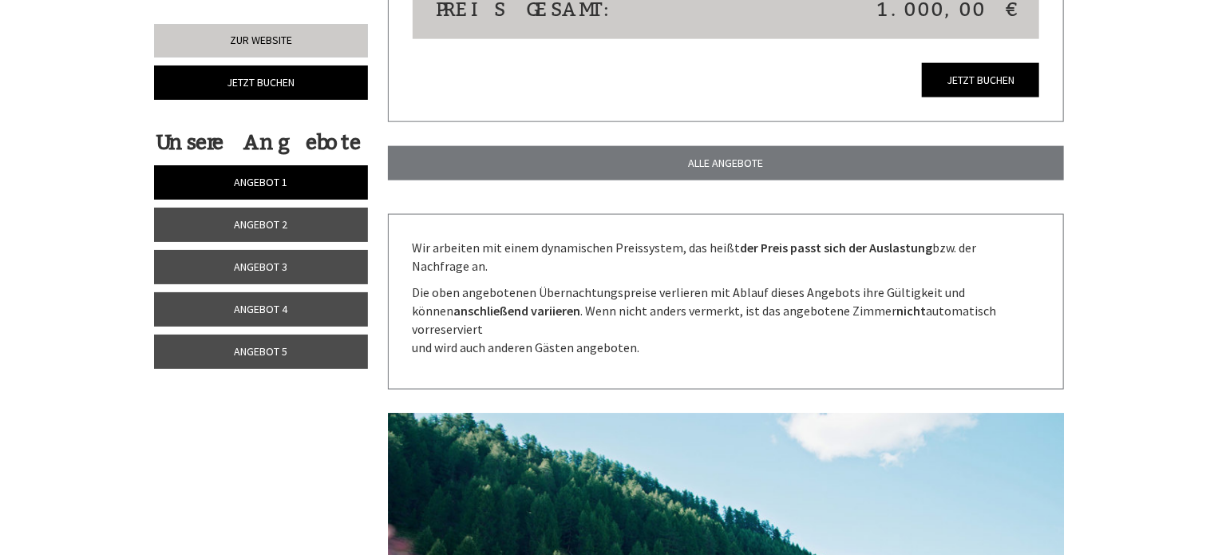
scroll to position [4021, 0]
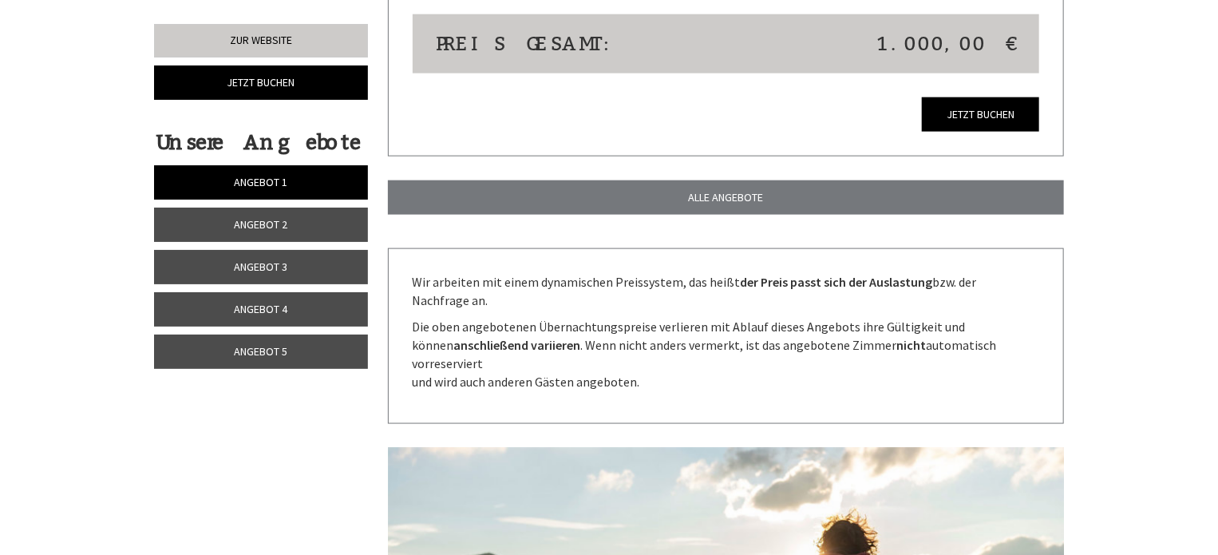
click at [284, 302] on span "Angebot 4" at bounding box center [261, 309] width 53 height 14
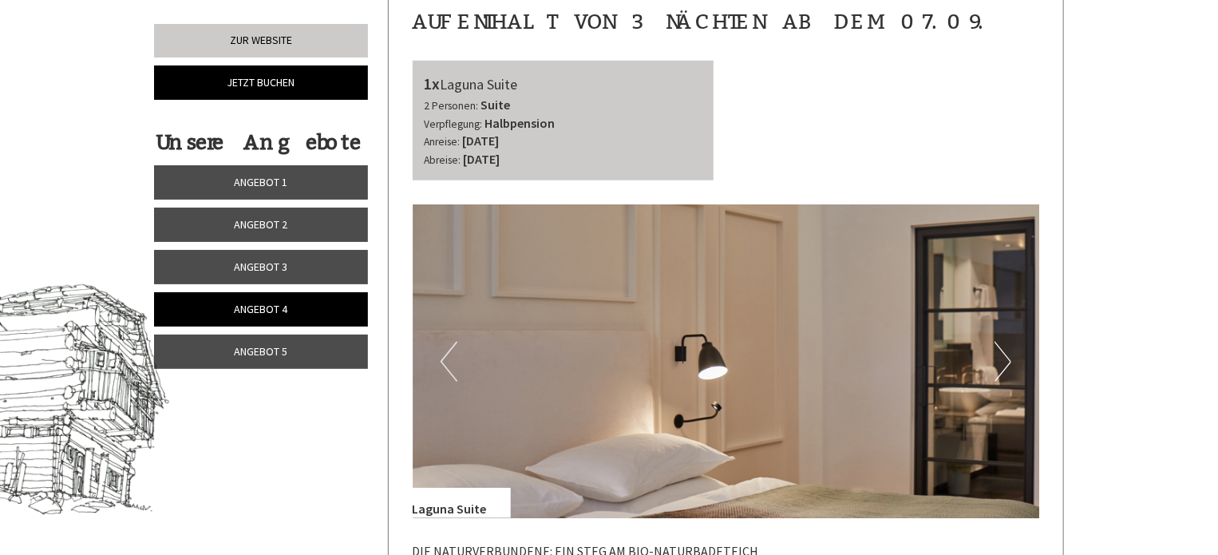
scroll to position [677, 0]
click at [303, 187] on link "Angebot 1" at bounding box center [261, 182] width 214 height 34
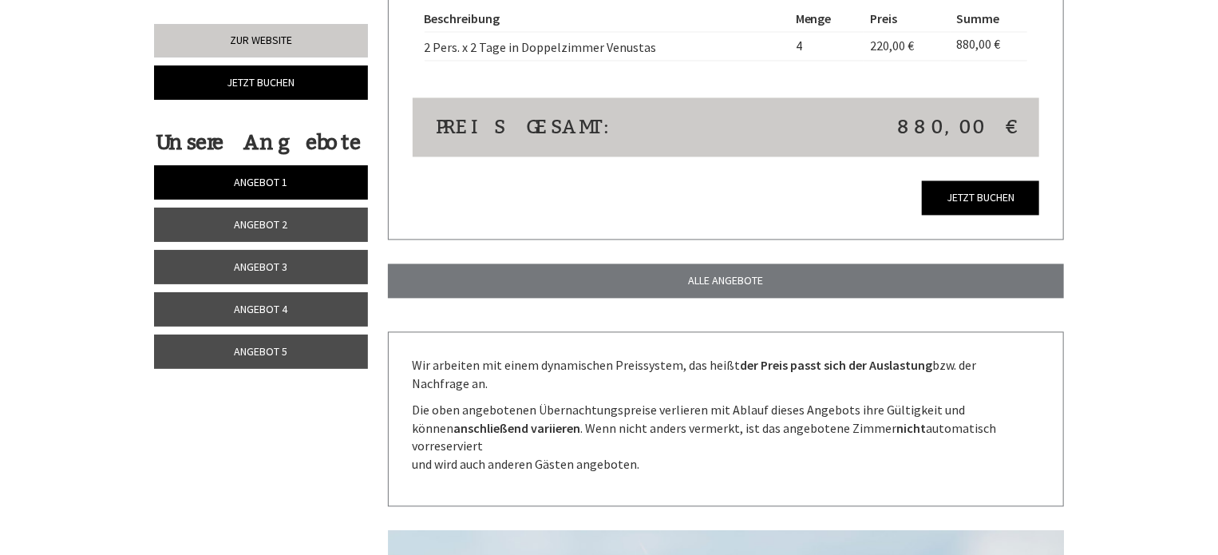
scroll to position [1561, 0]
click at [211, 215] on link "Angebot 2" at bounding box center [261, 224] width 214 height 34
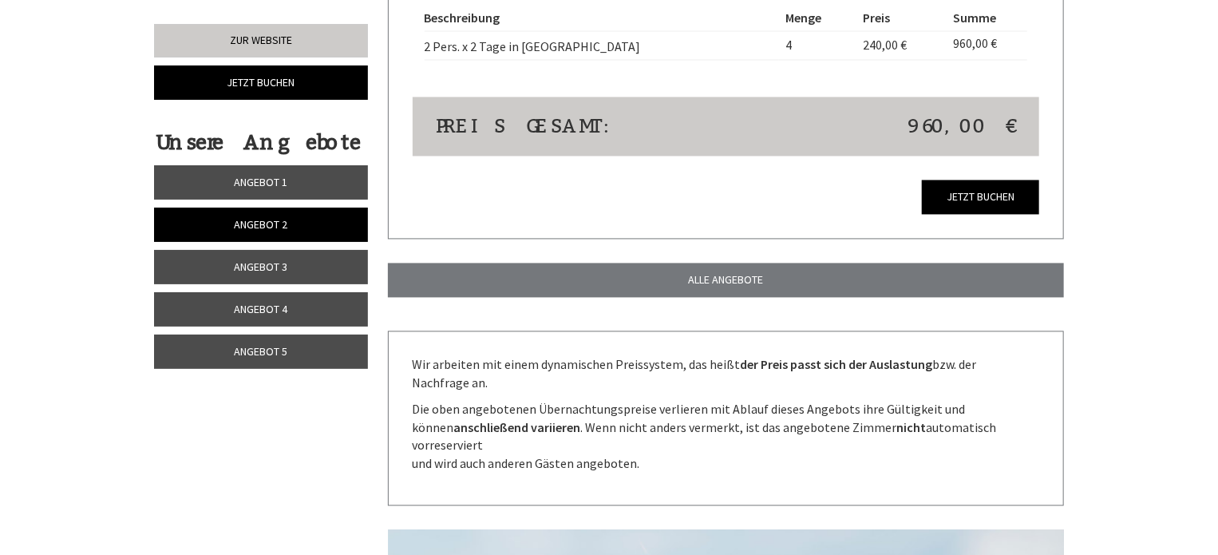
scroll to position [634, 0]
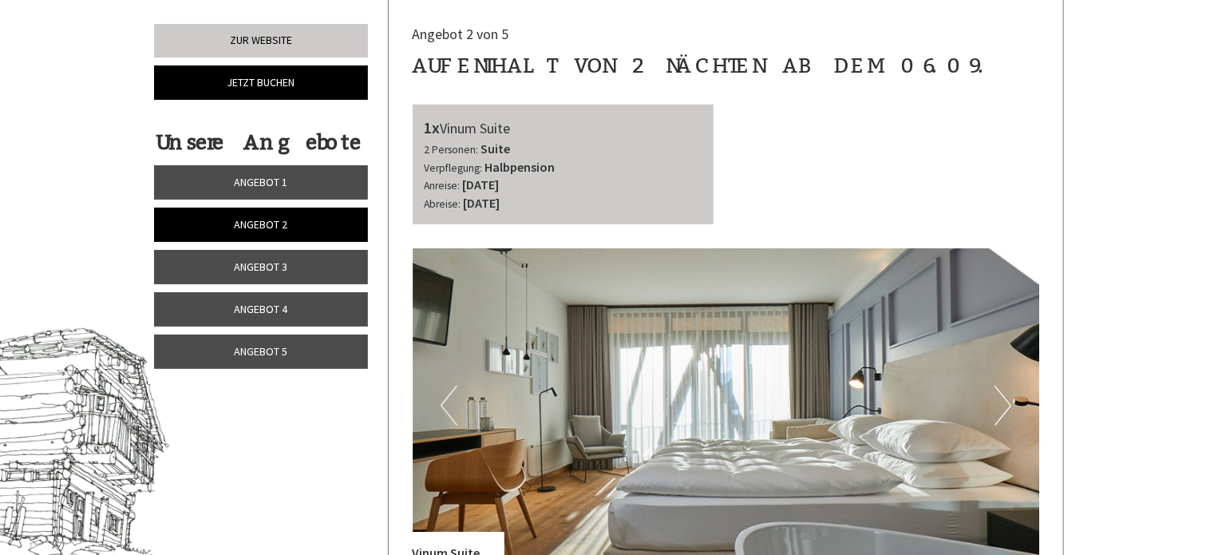
click at [270, 264] on span "Angebot 3" at bounding box center [261, 266] width 53 height 14
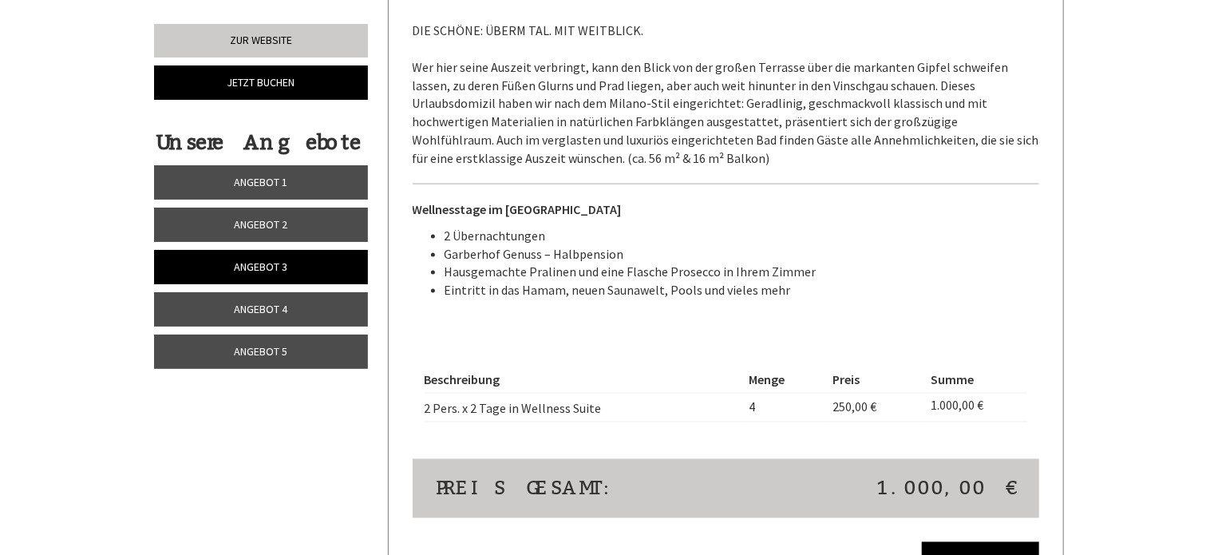
scroll to position [1202, 0]
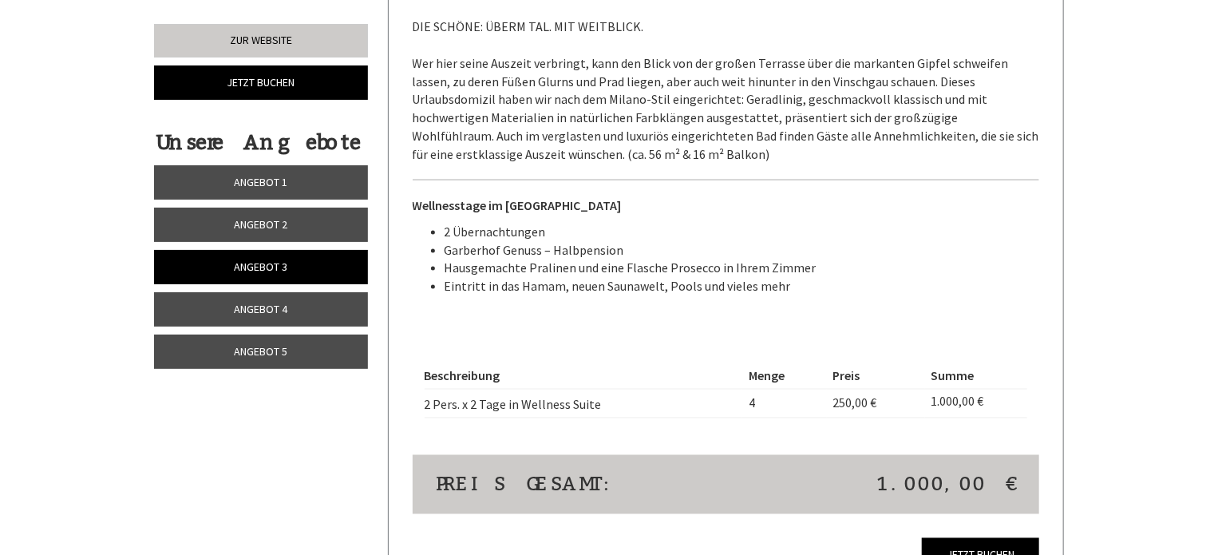
click at [281, 313] on span "Angebot 4" at bounding box center [261, 309] width 53 height 14
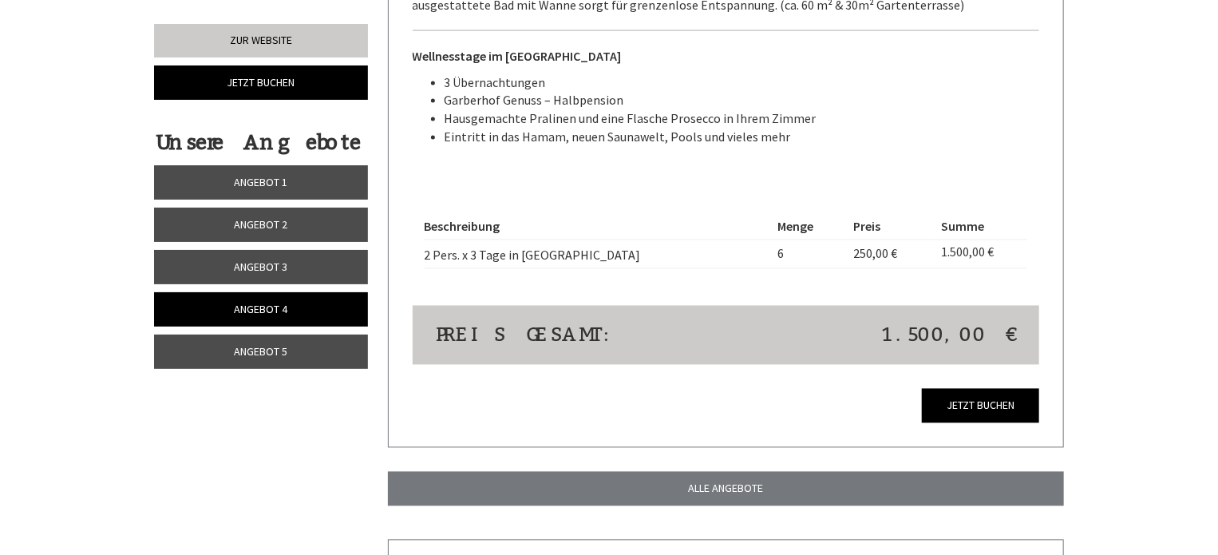
scroll to position [1369, 0]
click at [296, 345] on link "Angebot 5" at bounding box center [261, 351] width 214 height 34
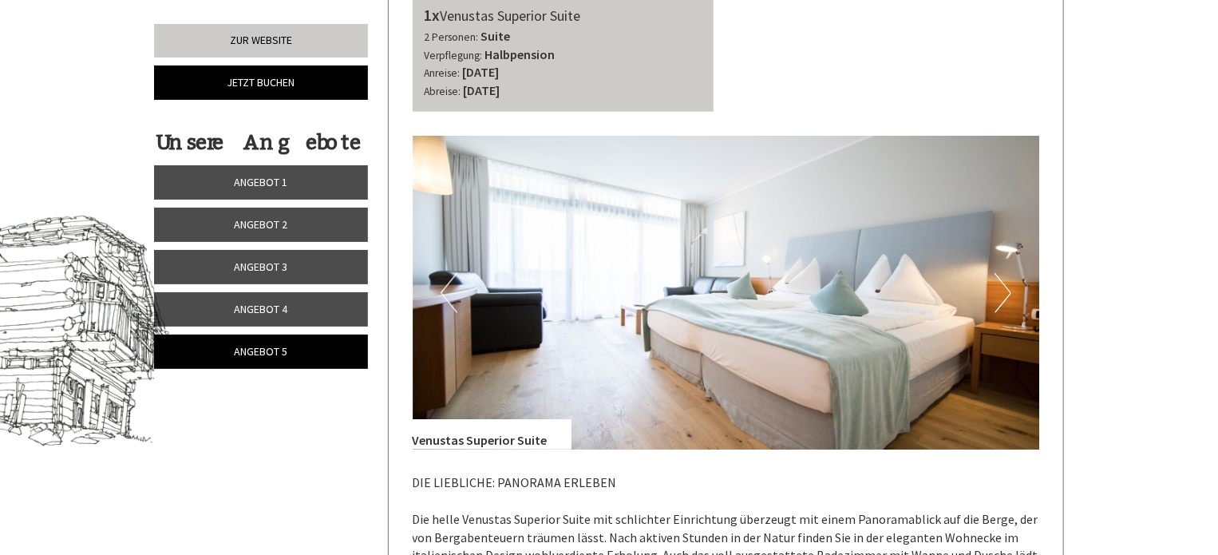
scroll to position [746, 0]
click at [278, 179] on span "Angebot 1" at bounding box center [261, 182] width 53 height 14
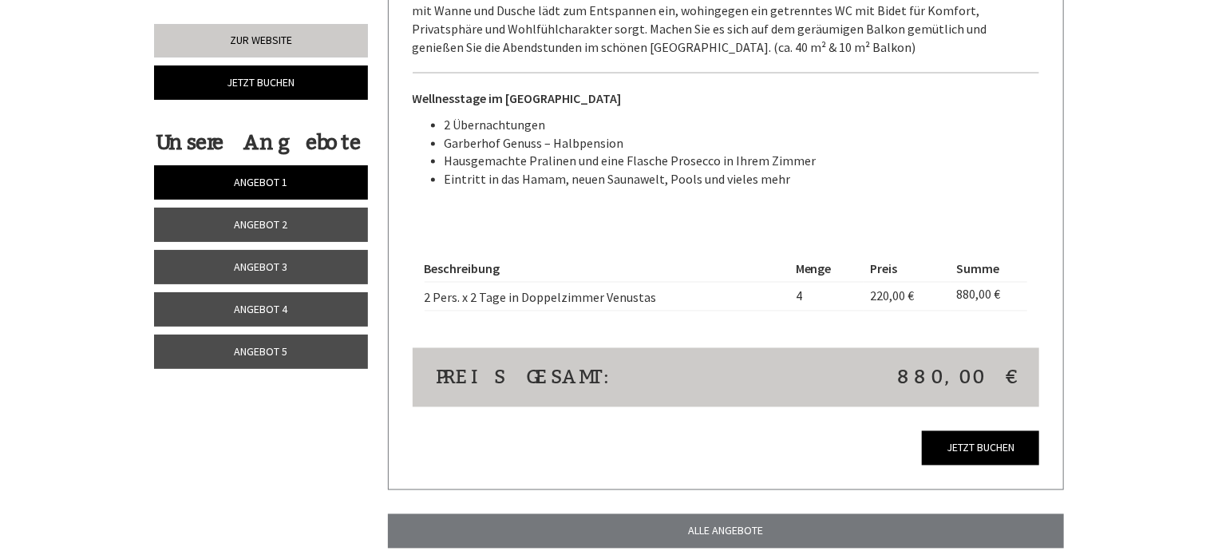
scroll to position [1309, 0]
click at [294, 228] on link "Angebot 2" at bounding box center [261, 224] width 214 height 34
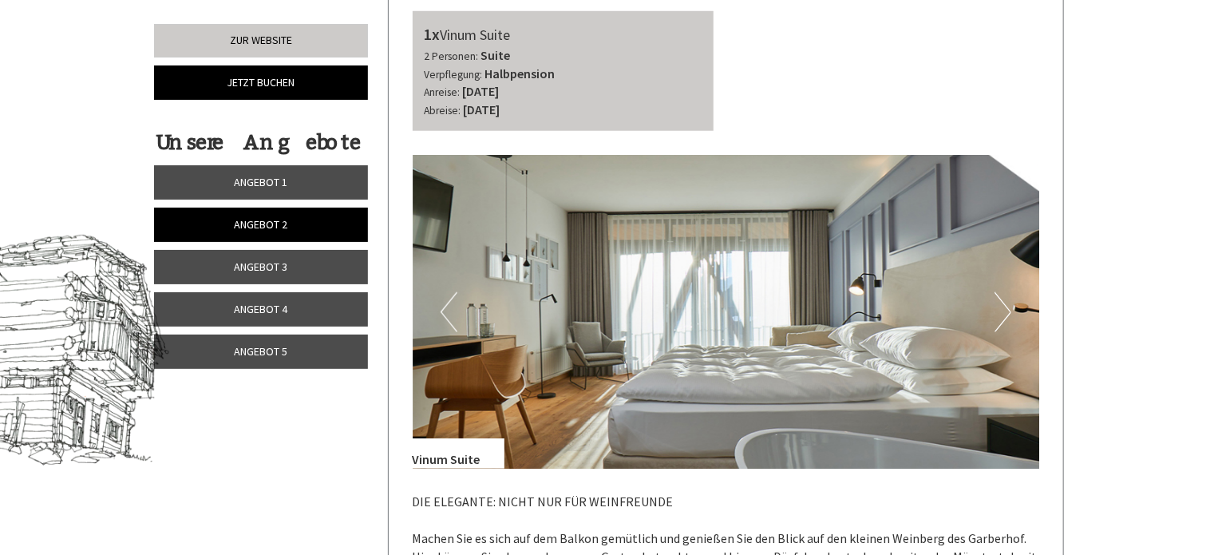
scroll to position [727, 0]
click at [290, 264] on link "Angebot 3" at bounding box center [261, 267] width 214 height 34
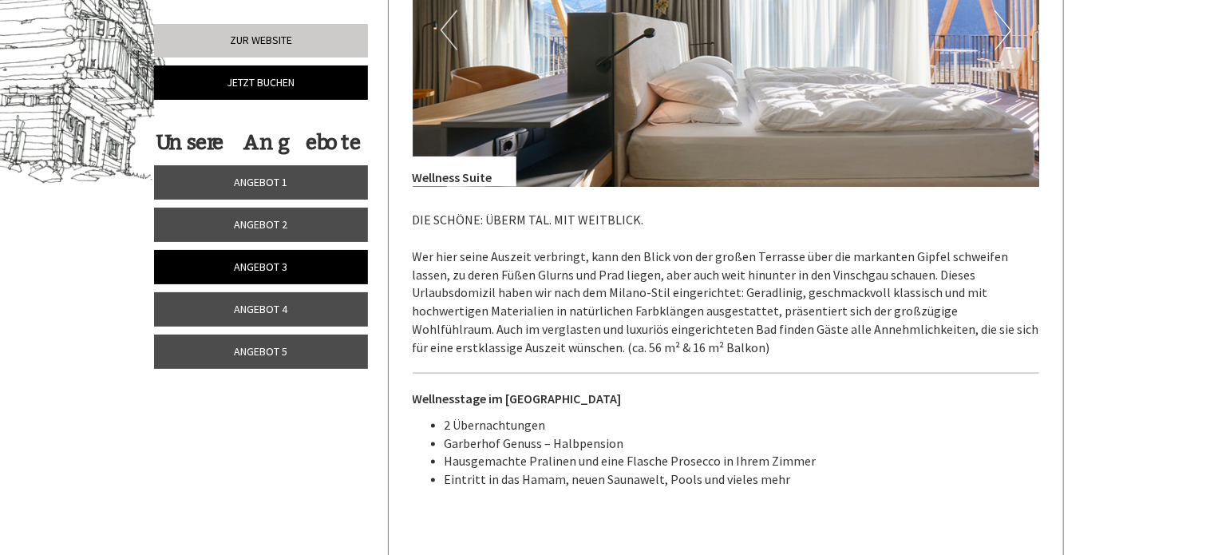
scroll to position [1012, 0]
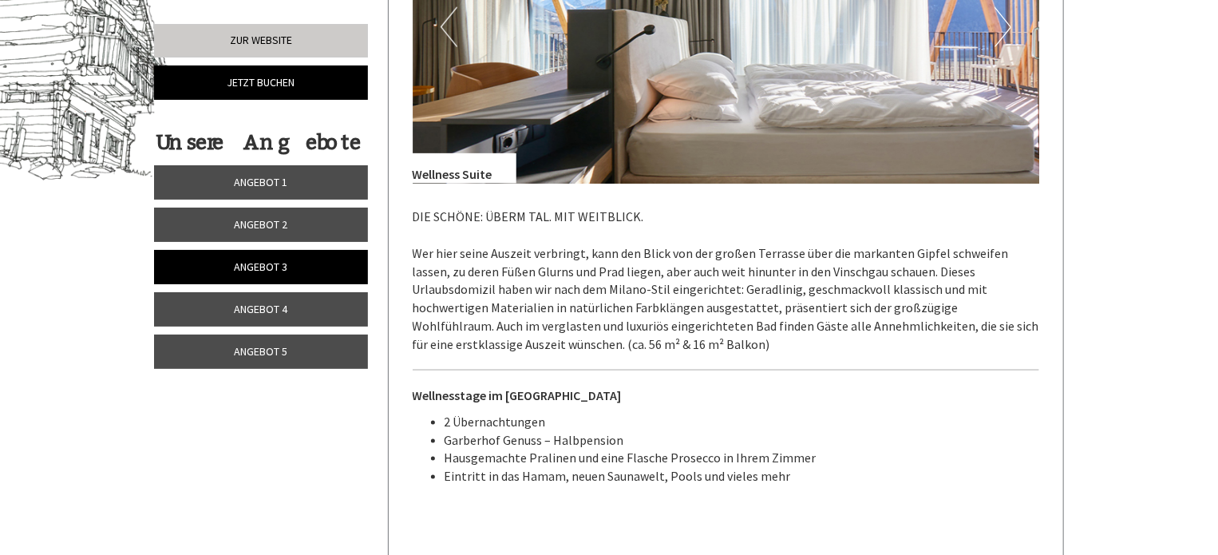
click at [261, 306] on span "Angebot 4" at bounding box center [261, 309] width 53 height 14
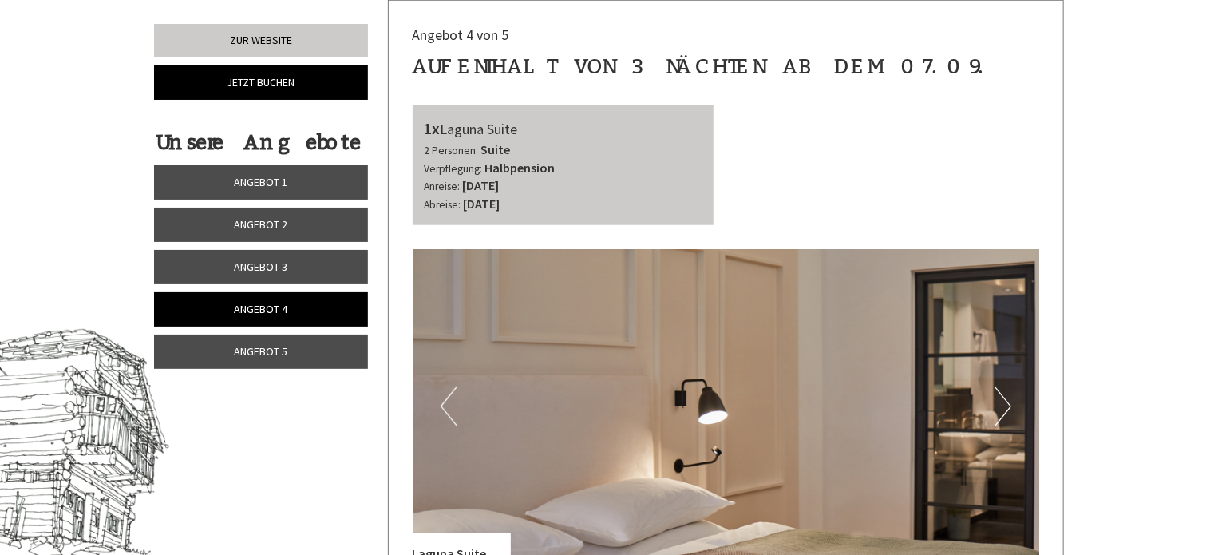
click at [311, 356] on link "Angebot 5" at bounding box center [261, 351] width 214 height 34
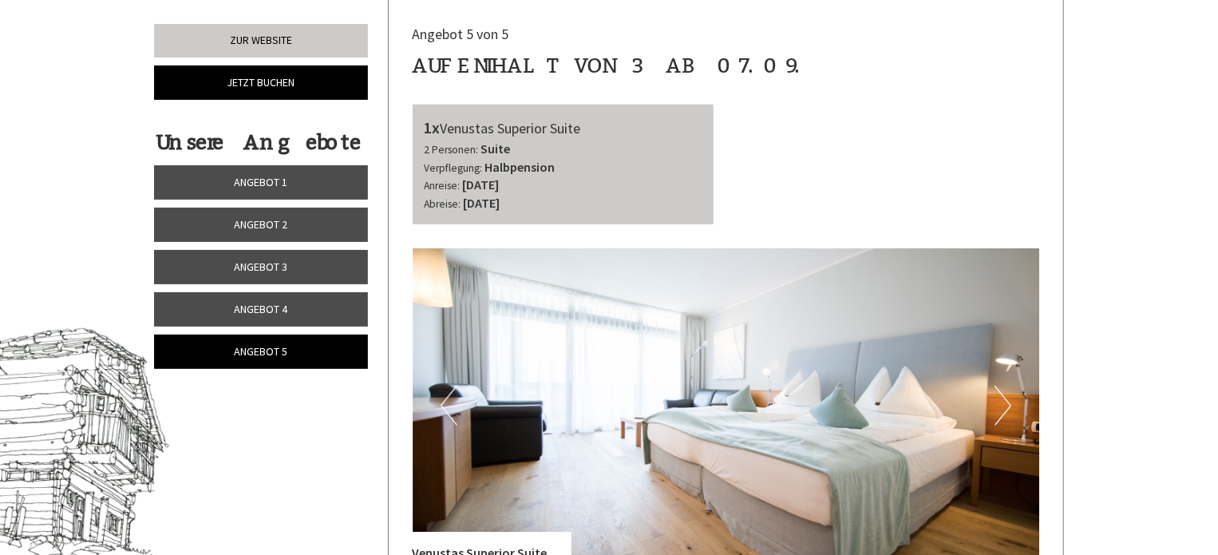
click at [267, 261] on span "Angebot 3" at bounding box center [261, 266] width 53 height 14
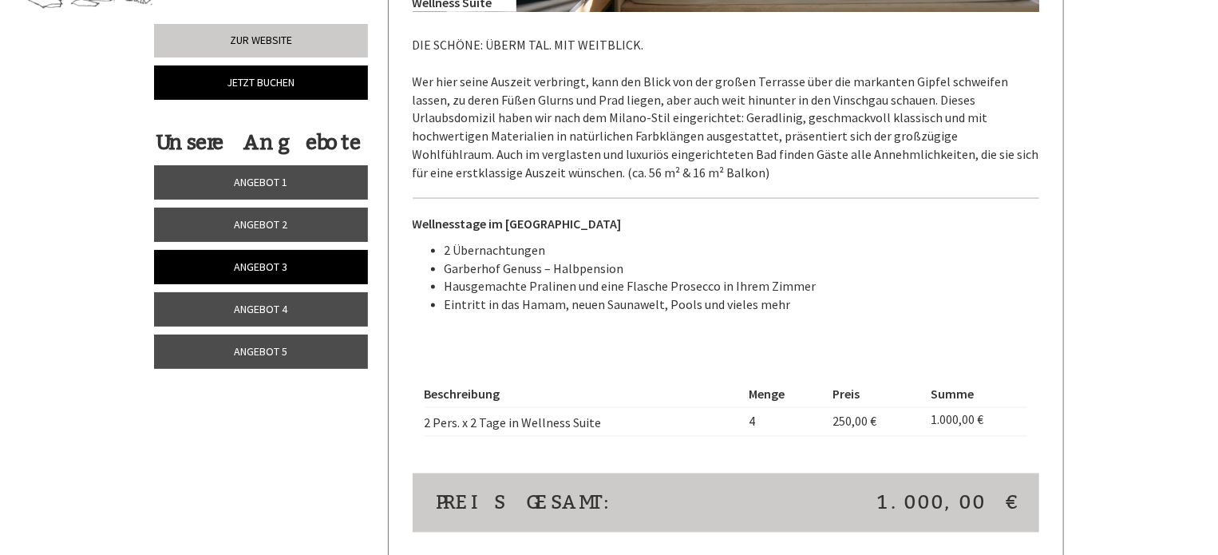
scroll to position [1174, 0]
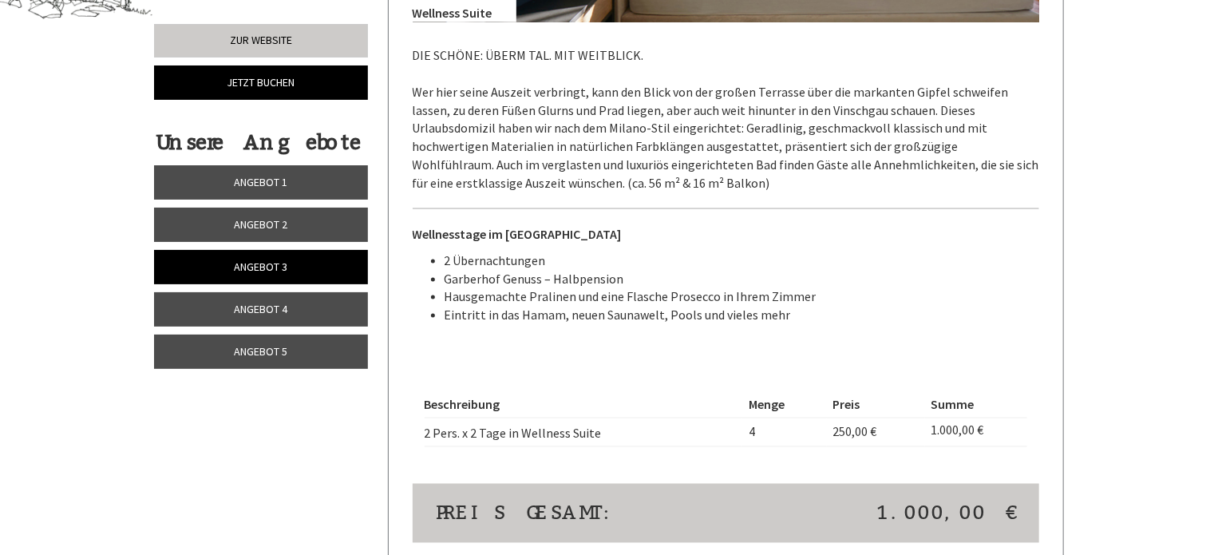
click at [278, 215] on link "Angebot 2" at bounding box center [261, 224] width 214 height 34
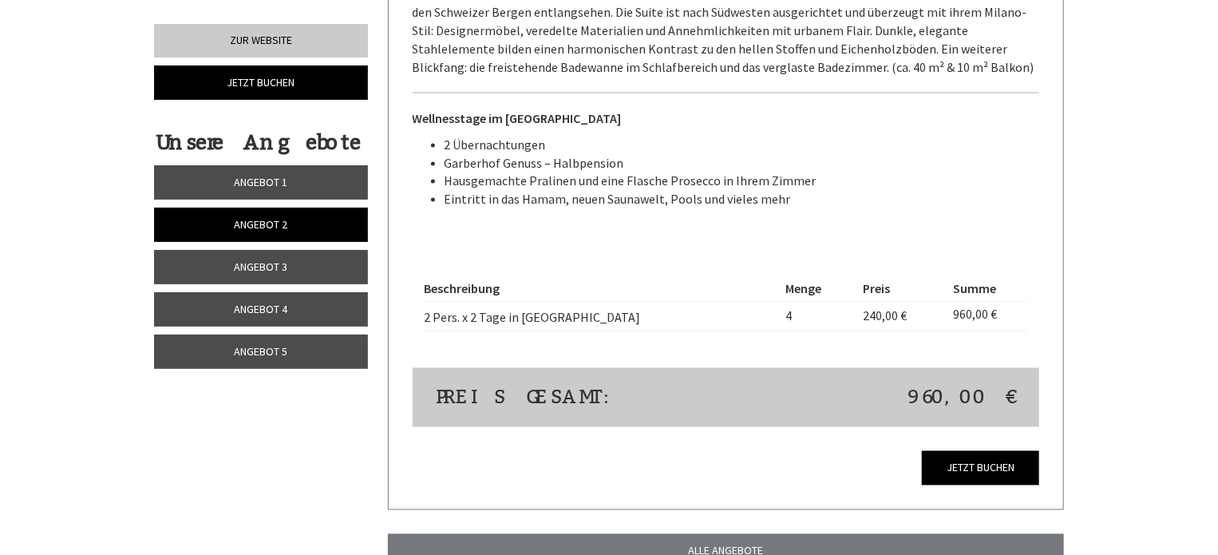
scroll to position [1313, 0]
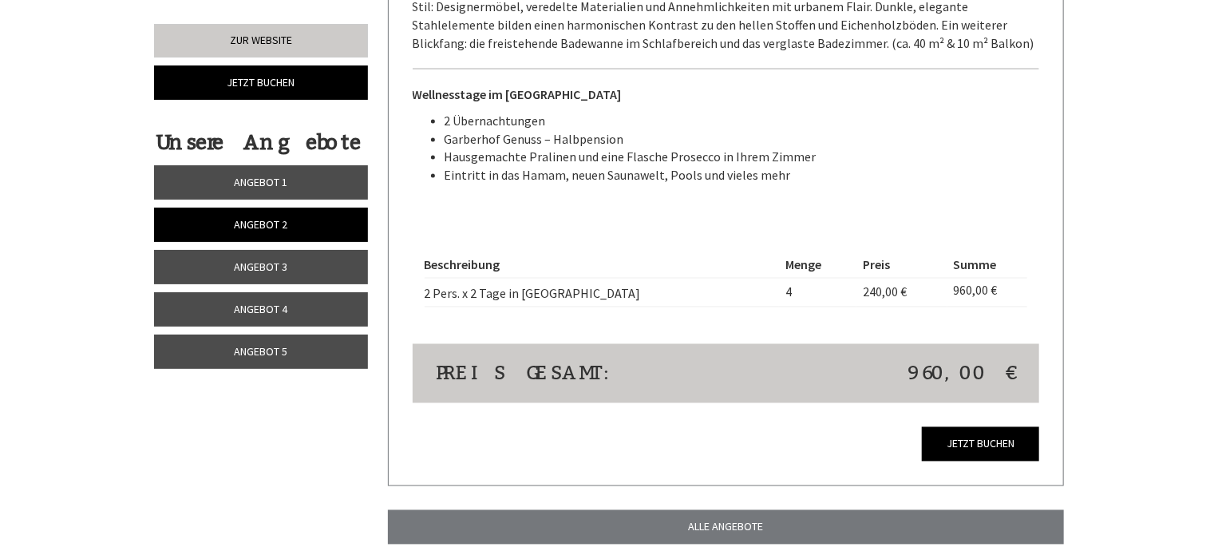
click at [325, 188] on link "Angebot 1" at bounding box center [261, 182] width 214 height 34
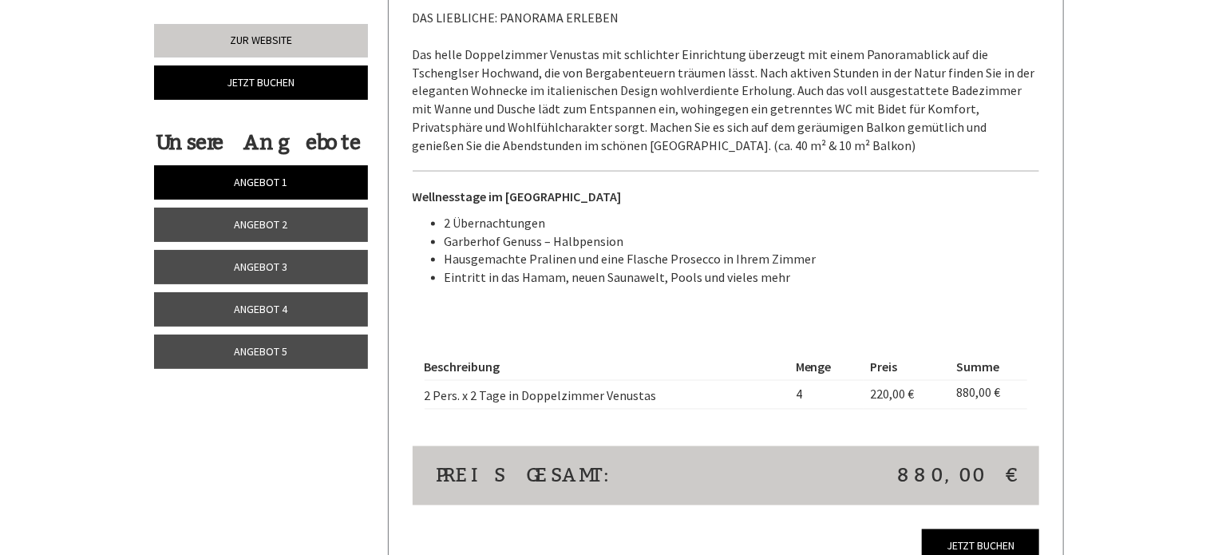
scroll to position [1212, 0]
click at [287, 220] on span "Angebot 2" at bounding box center [261, 224] width 53 height 14
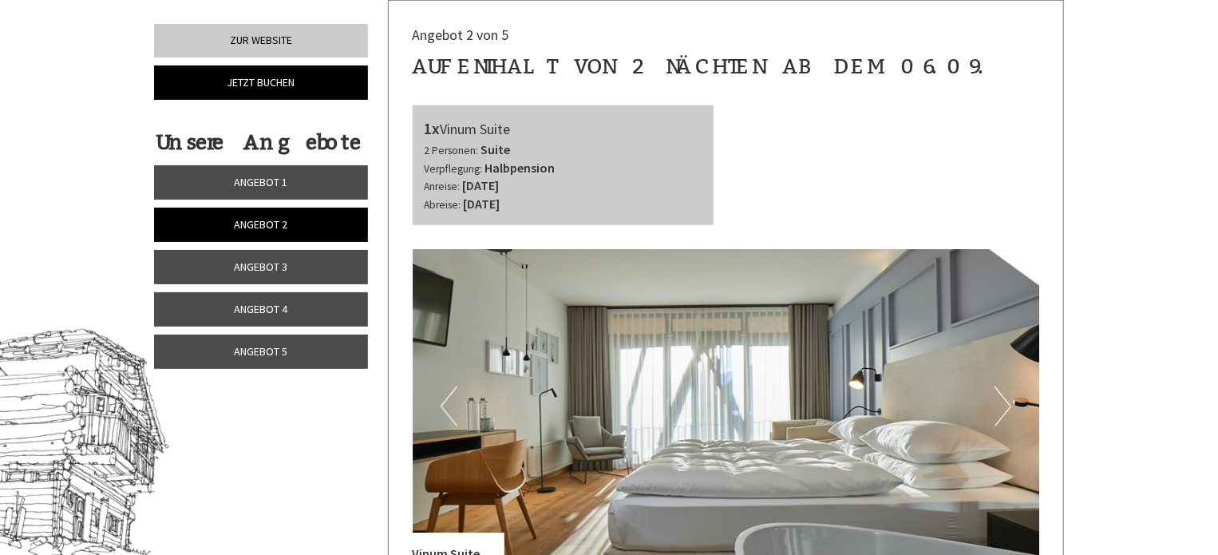
click at [283, 266] on span "Angebot 3" at bounding box center [261, 266] width 53 height 14
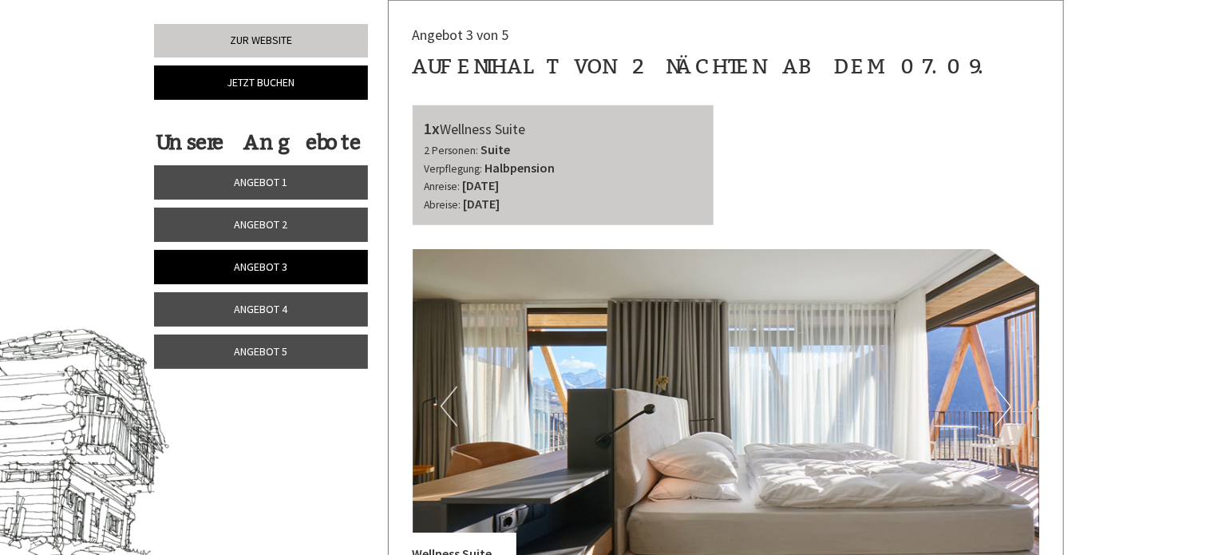
scroll to position [634, 0]
click at [250, 219] on span "Angebot 2" at bounding box center [261, 224] width 53 height 14
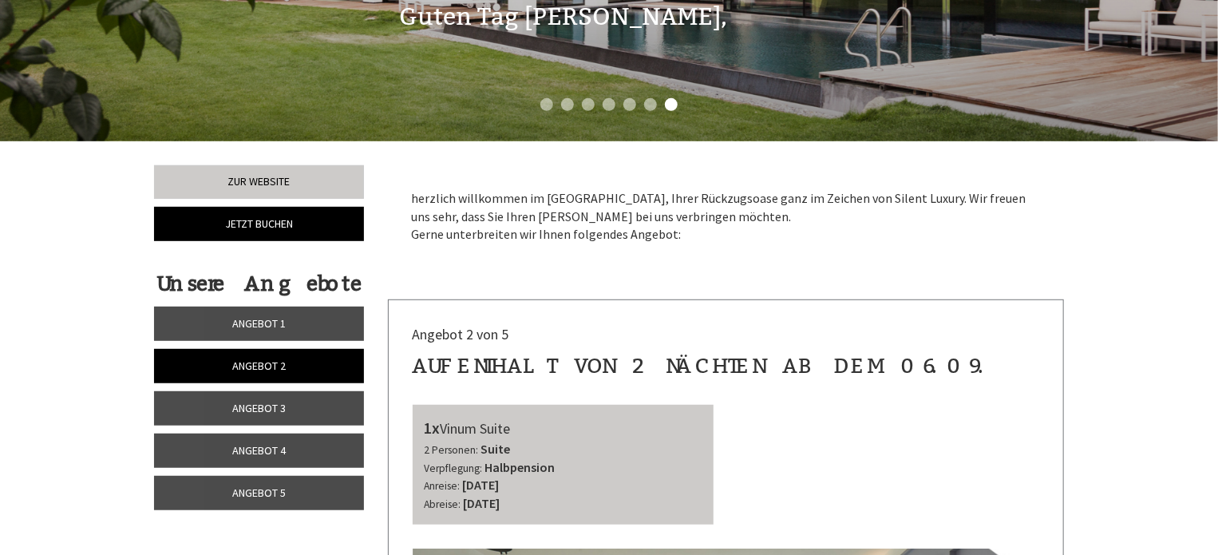
scroll to position [335, 0]
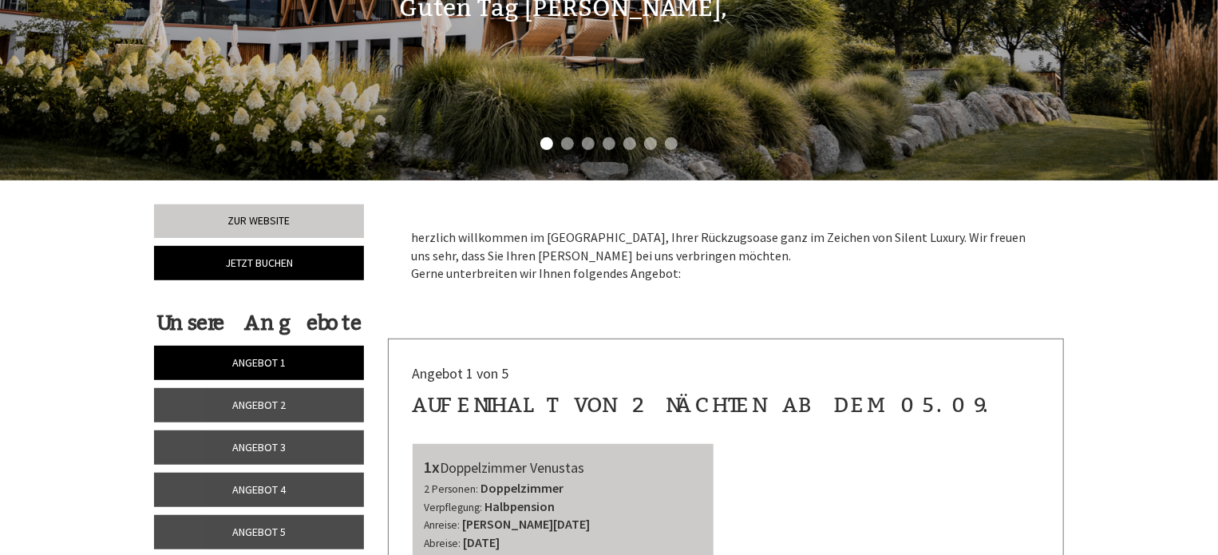
scroll to position [393, 0]
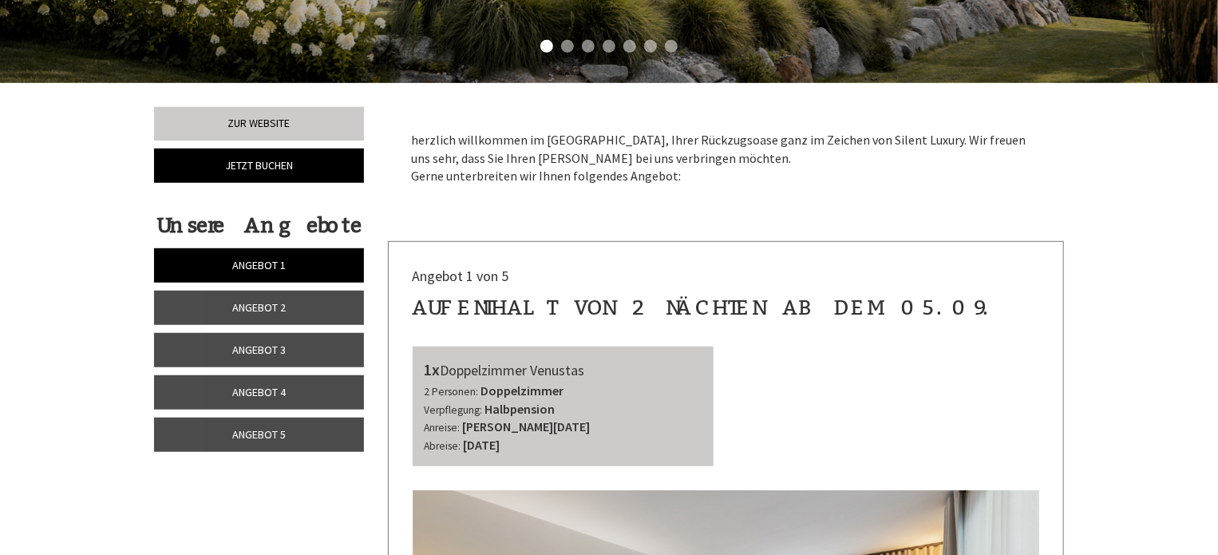
click at [268, 303] on span "Angebot 2" at bounding box center [258, 307] width 53 height 14
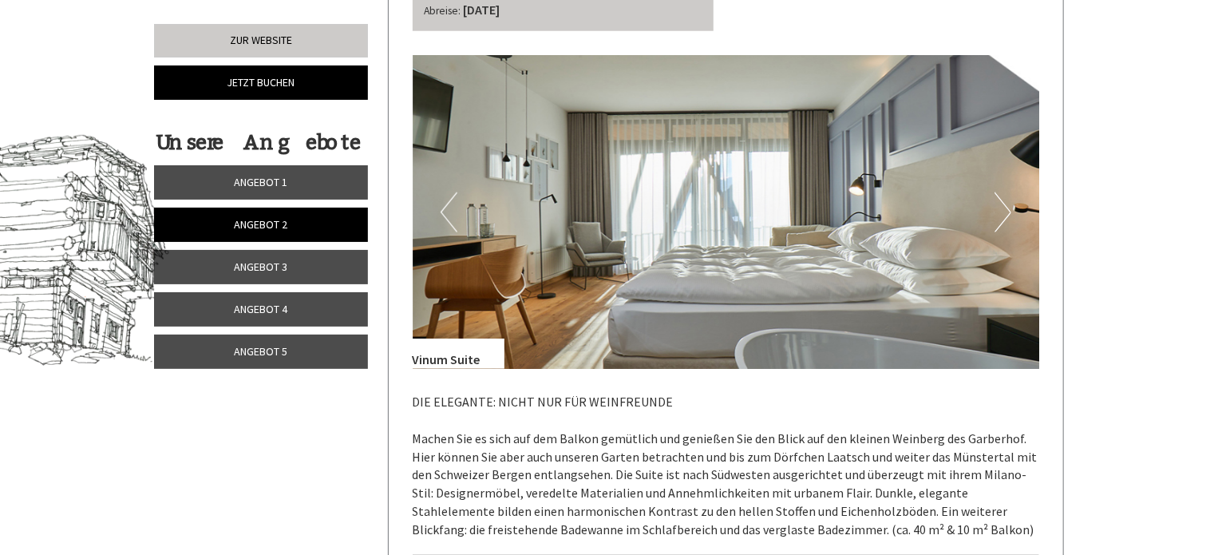
scroll to position [827, 0]
click at [1001, 208] on button "Next" at bounding box center [1002, 213] width 17 height 40
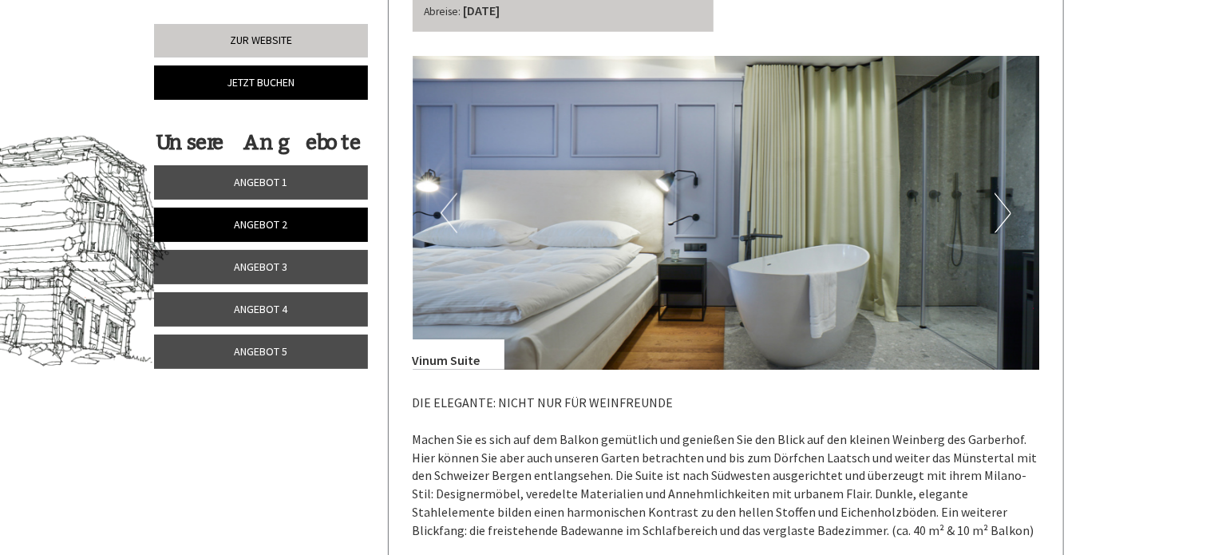
click at [996, 216] on button "Next" at bounding box center [1002, 213] width 17 height 40
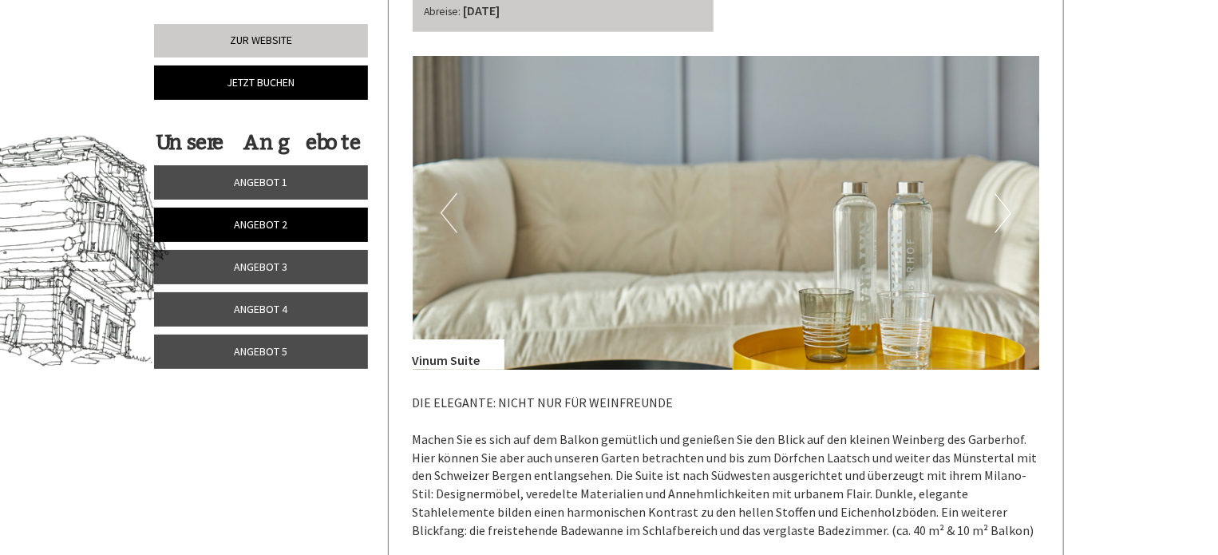
click at [1006, 237] on img at bounding box center [725, 213] width 627 height 314
click at [993, 219] on img at bounding box center [725, 213] width 627 height 314
click at [998, 216] on button "Next" at bounding box center [1002, 213] width 17 height 40
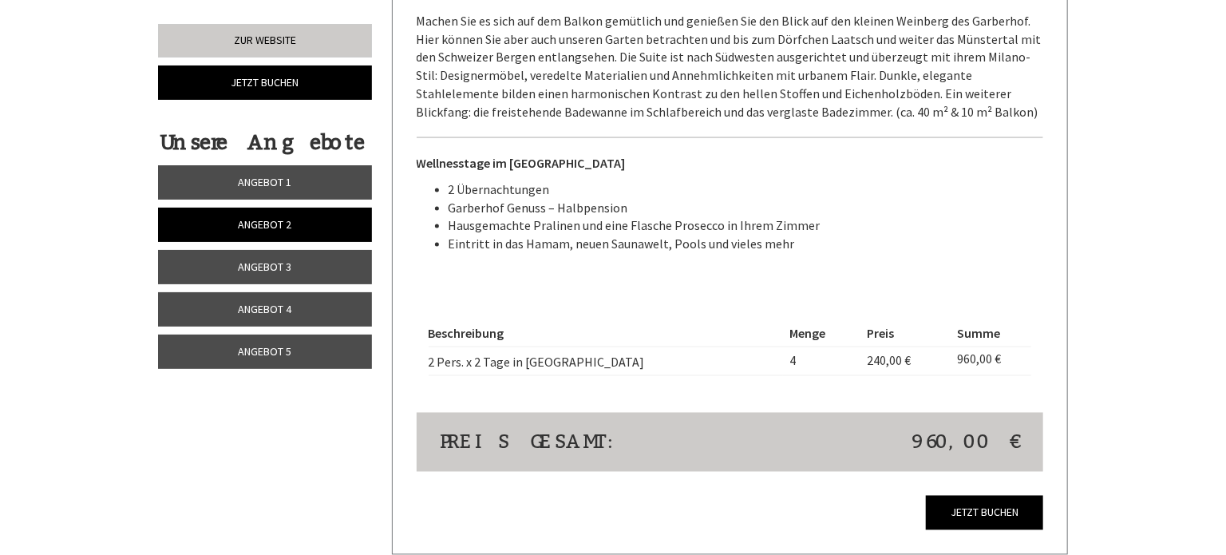
scroll to position [1272, 0]
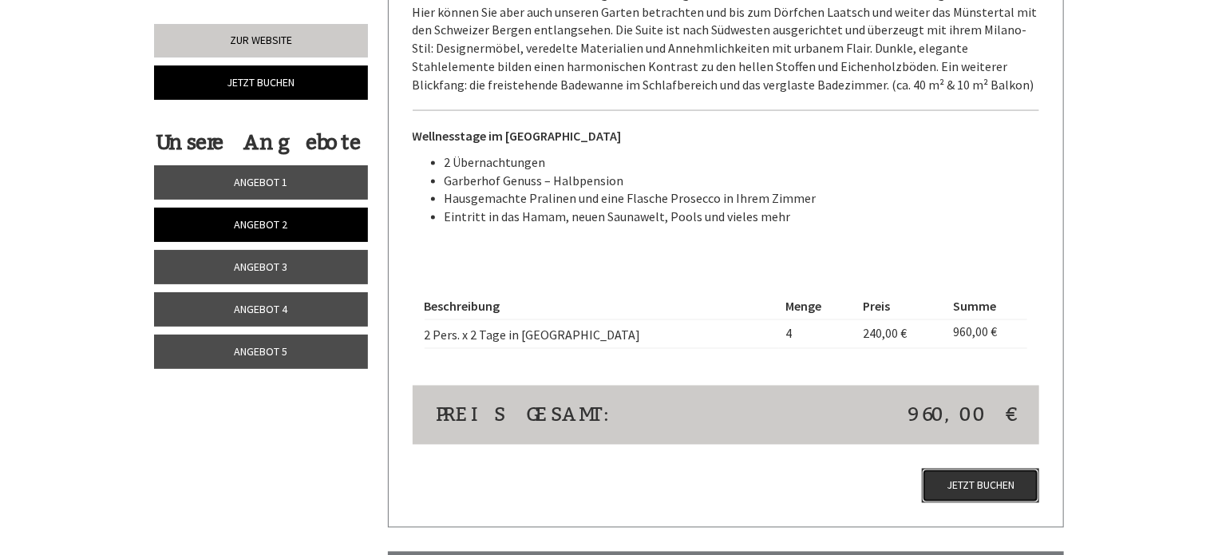
click at [986, 487] on link "Jetzt buchen" at bounding box center [980, 485] width 117 height 34
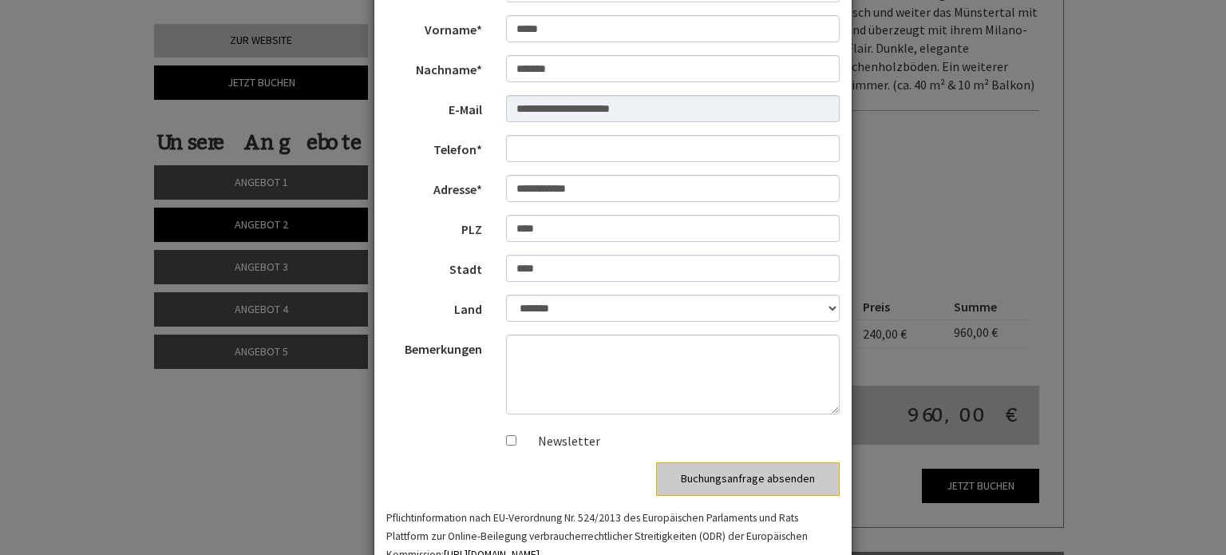
scroll to position [174, 0]
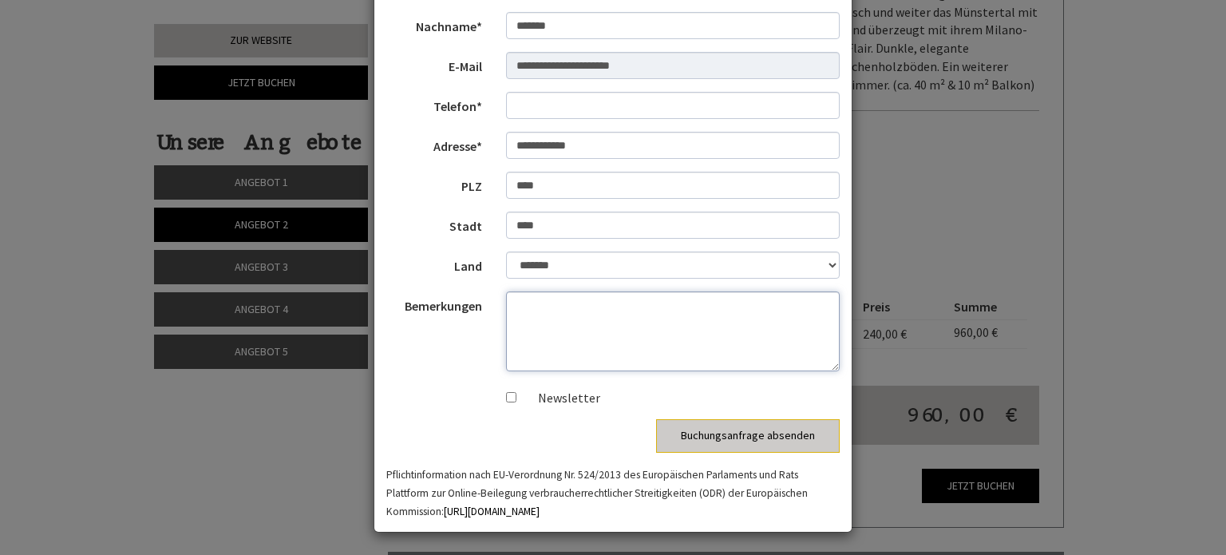
click at [659, 314] on textarea "Bemerkungen" at bounding box center [673, 331] width 334 height 80
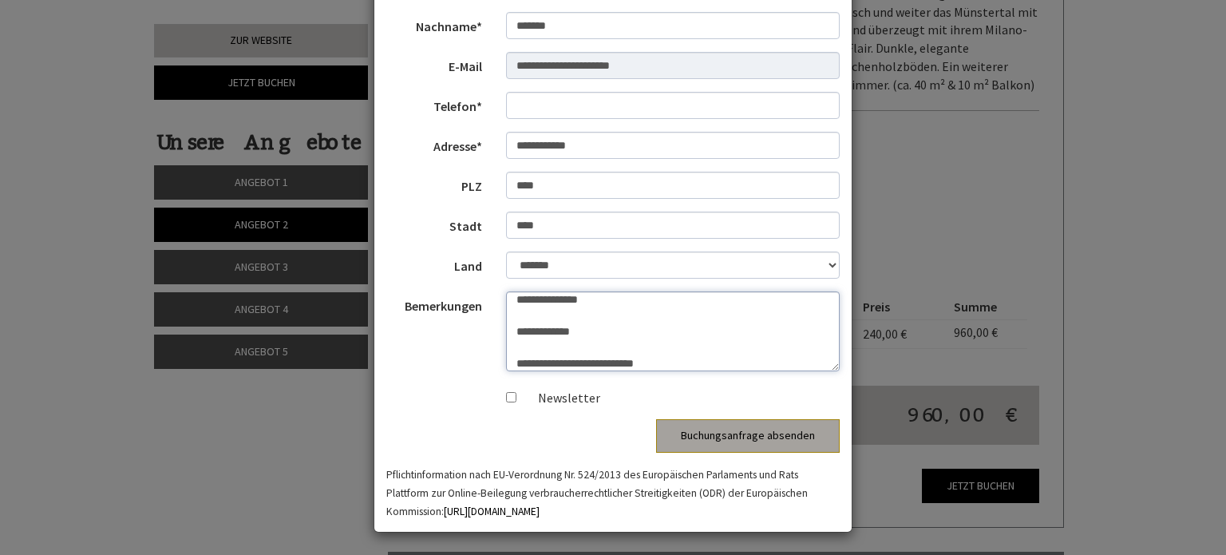
type textarea "**********"
click at [712, 436] on button "Buchungsanfrage absenden" at bounding box center [748, 436] width 184 height 34
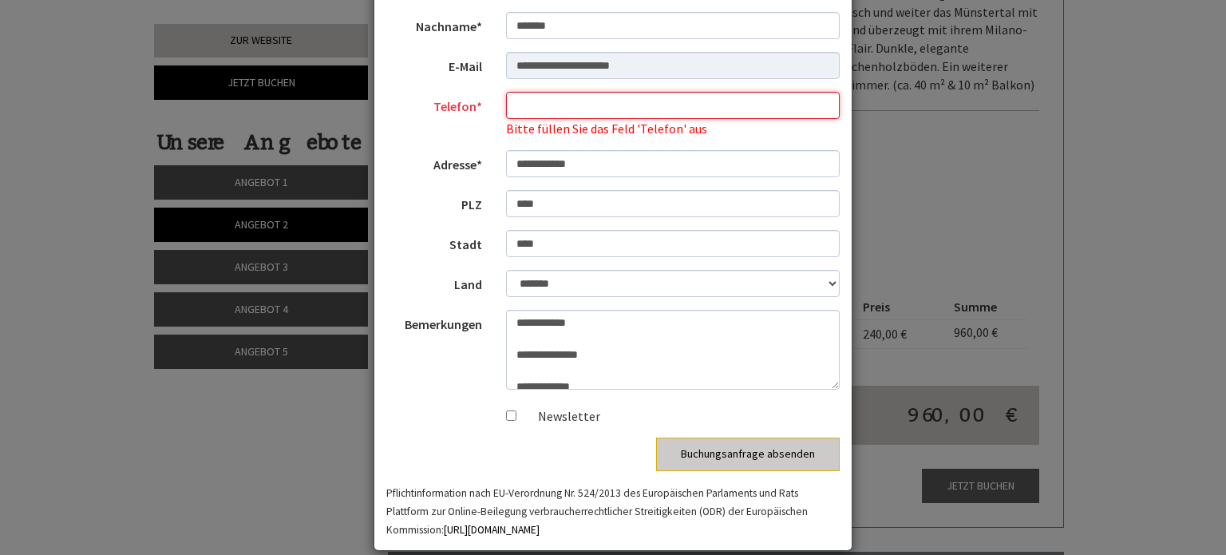
click at [586, 107] on input "Telefon*" at bounding box center [673, 105] width 334 height 27
click at [512, 105] on input "**********" at bounding box center [673, 105] width 334 height 27
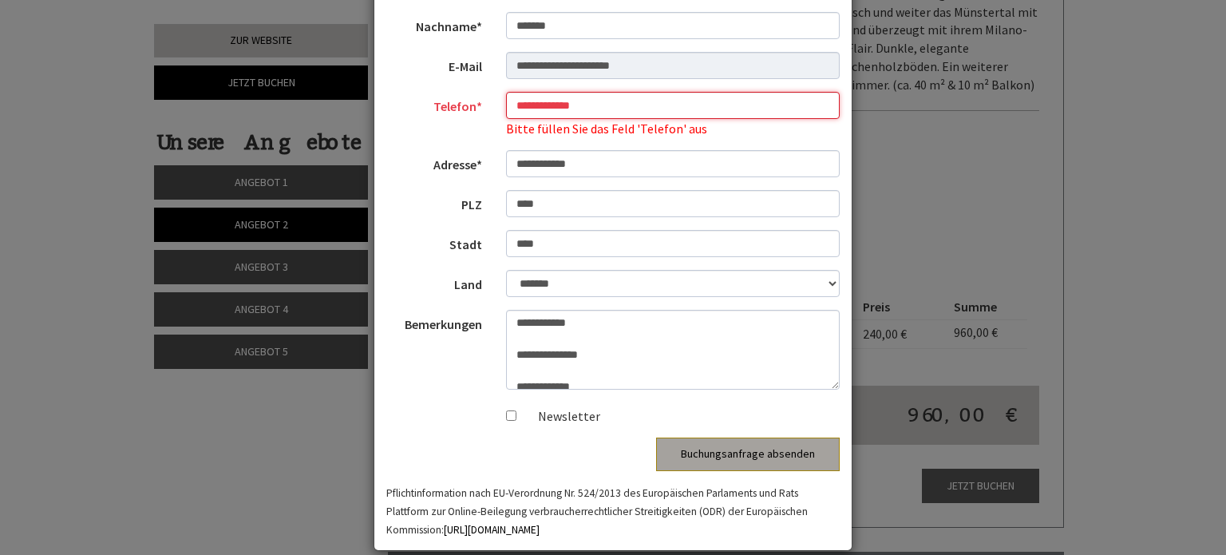
type input "**********"
click at [701, 451] on button "Buchungsanfrage absenden" at bounding box center [748, 454] width 184 height 34
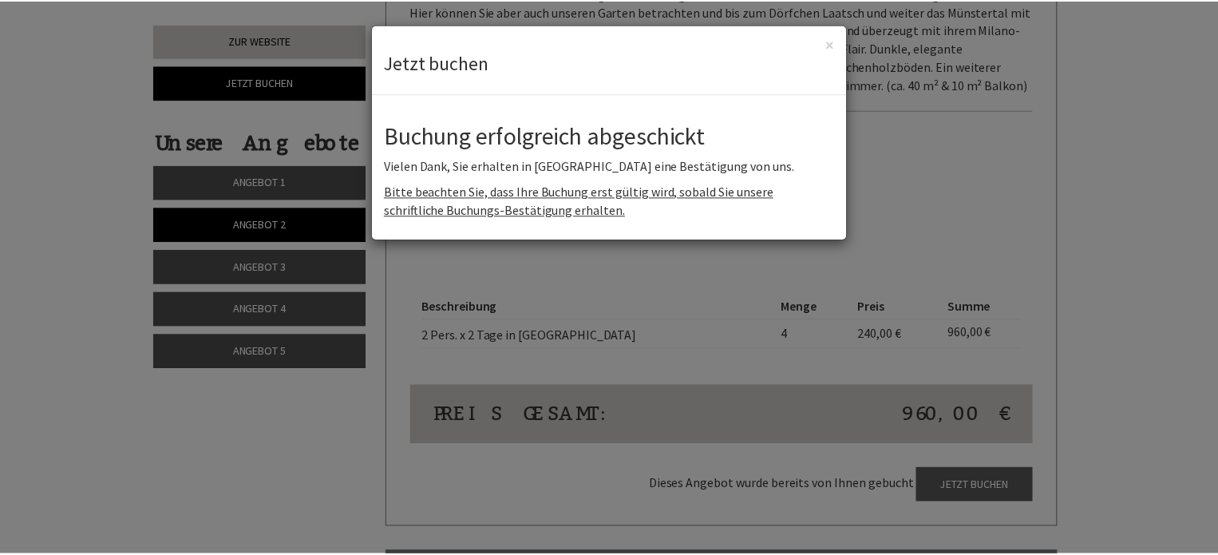
scroll to position [0, 0]
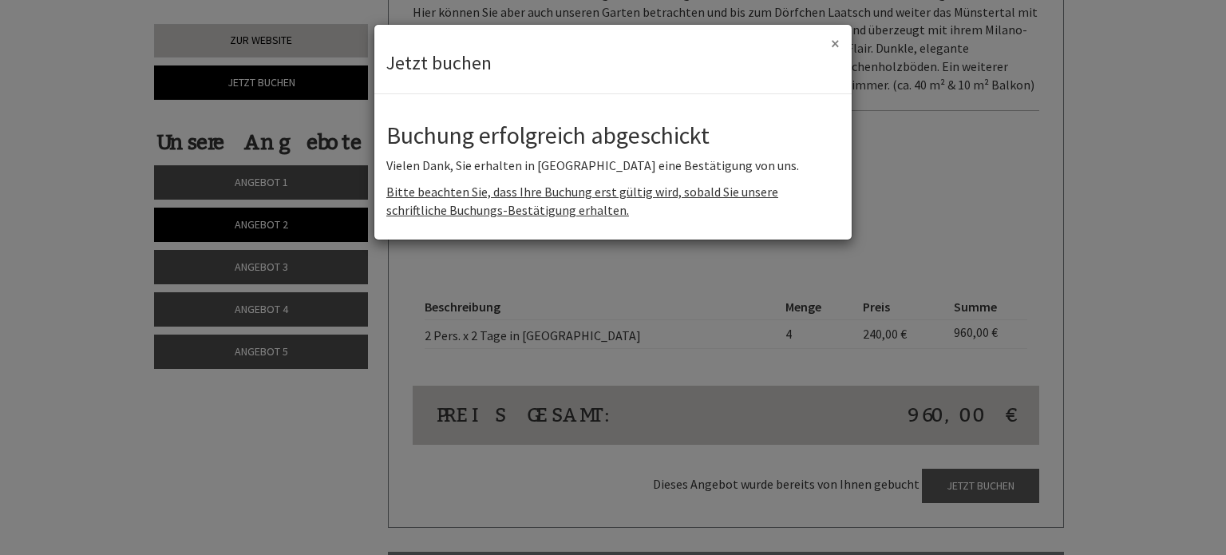
click at [837, 38] on button "×" at bounding box center [835, 43] width 9 height 17
